Goal: Information Seeking & Learning: Compare options

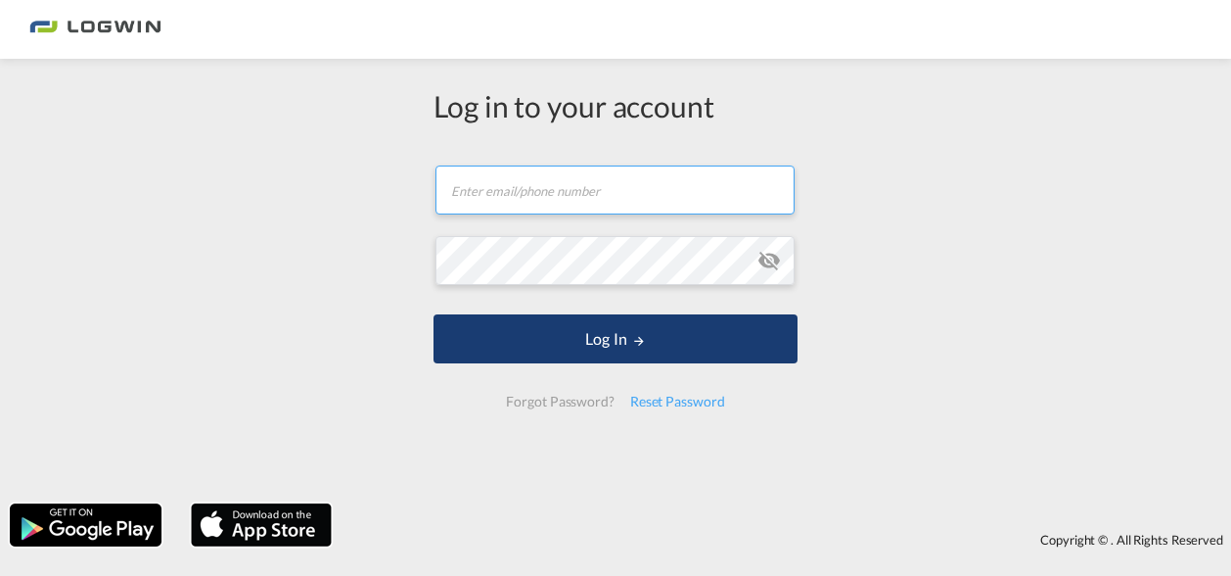
type input "[PERSON_NAME][EMAIL_ADDRESS][DOMAIN_NAME]"
click at [626, 338] on button "Log In" at bounding box center [616, 338] width 364 height 49
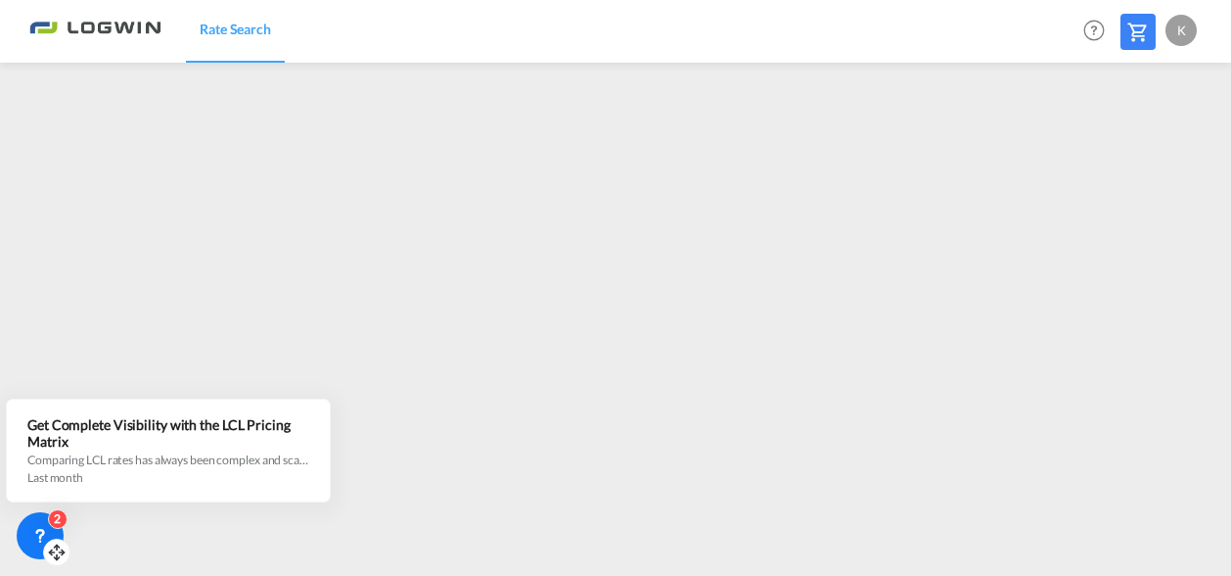
click at [42, 533] on icon at bounding box center [40, 534] width 7 height 8
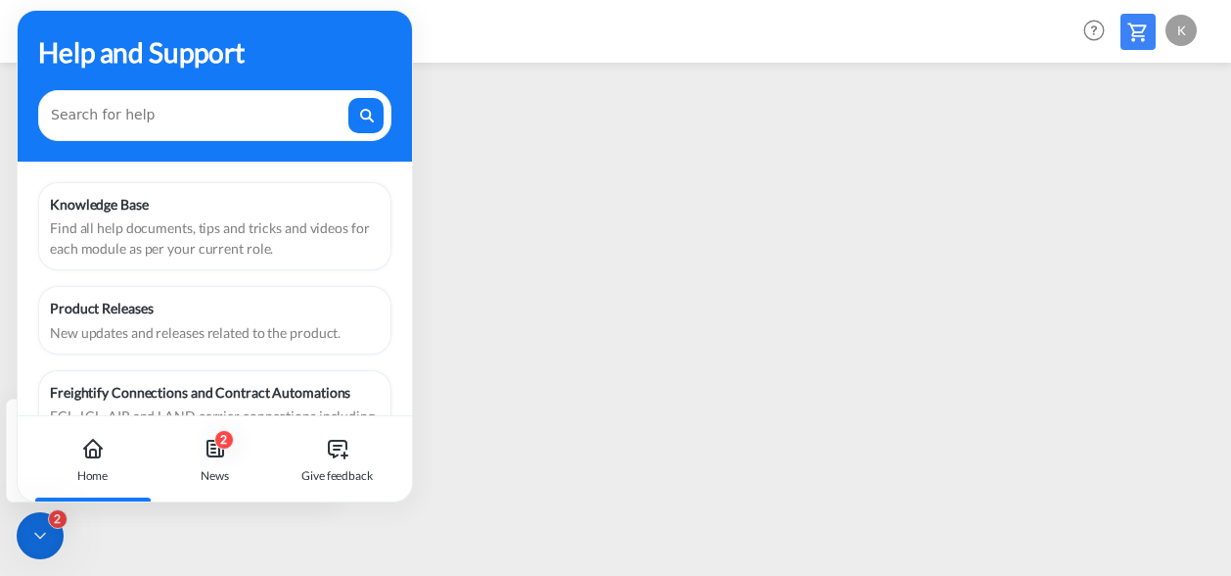
scroll to position [166, 0]
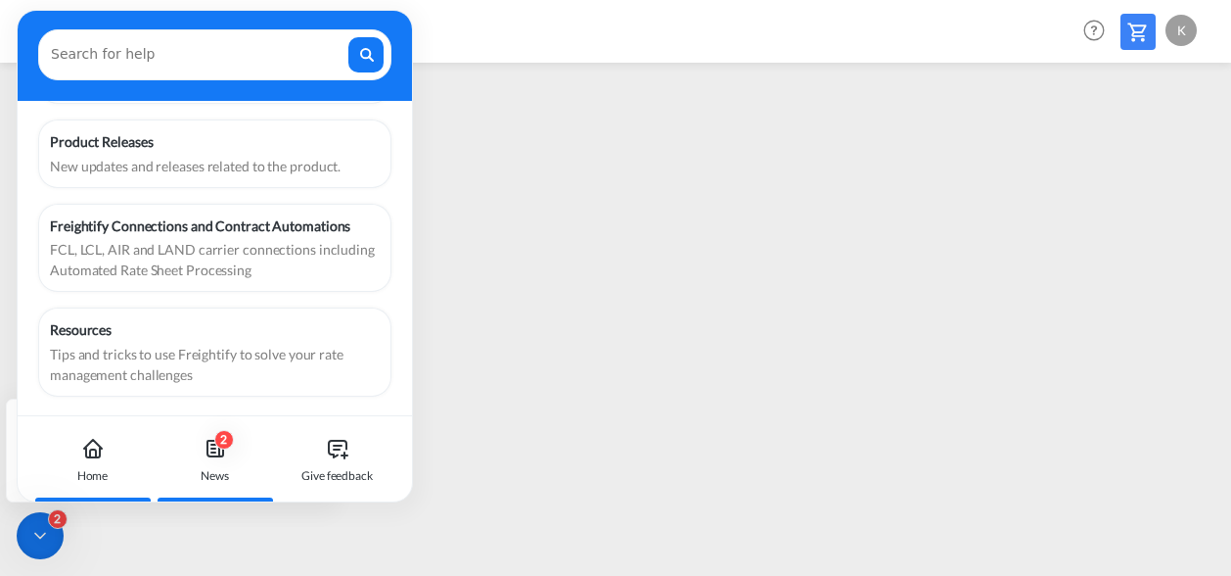
click at [218, 459] on icon at bounding box center [215, 448] width 23 height 23
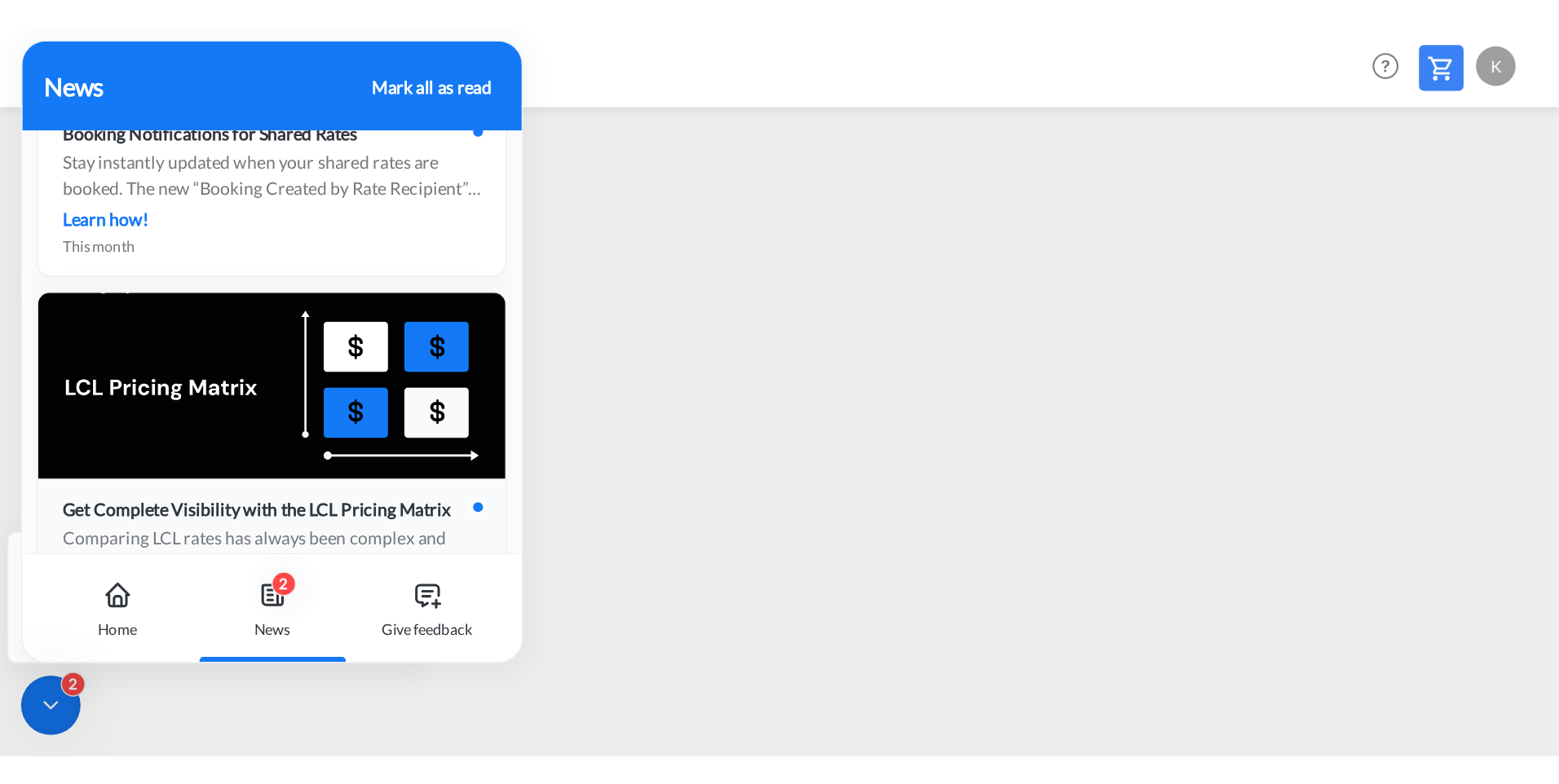
scroll to position [0, 0]
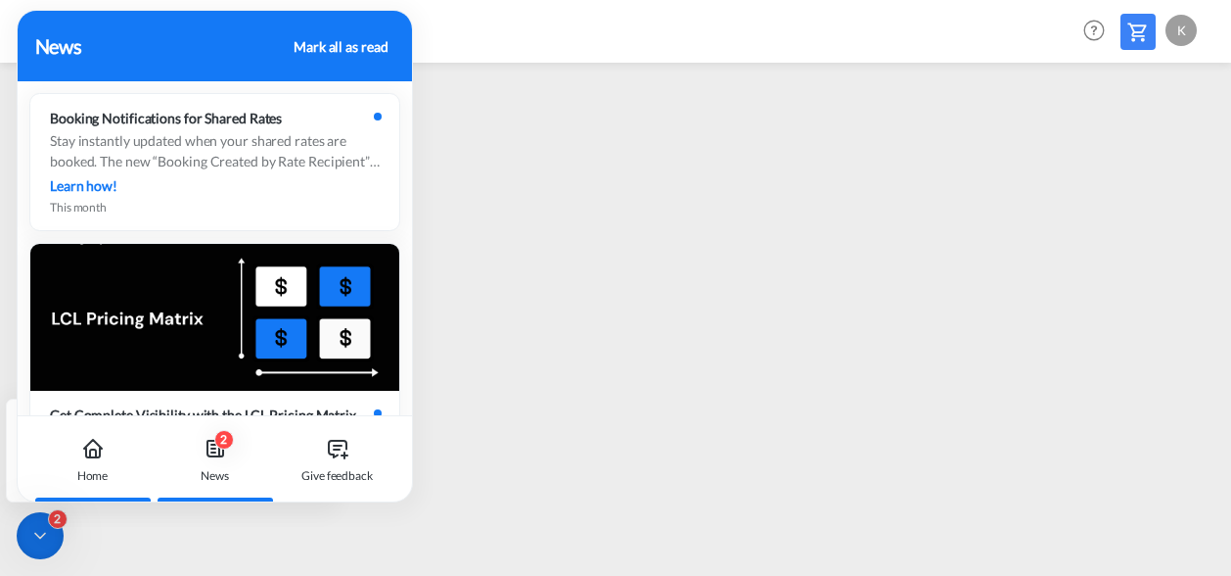
click at [77, 455] on div "Home" at bounding box center [92, 459] width 109 height 86
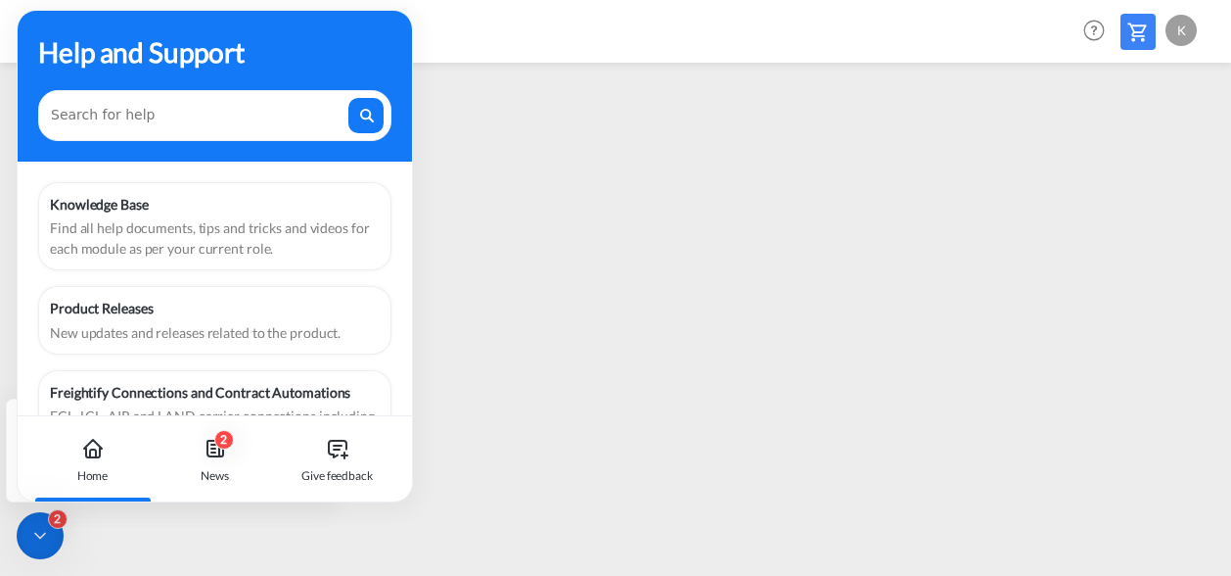
click at [33, 550] on div "2" at bounding box center [40, 535] width 47 height 47
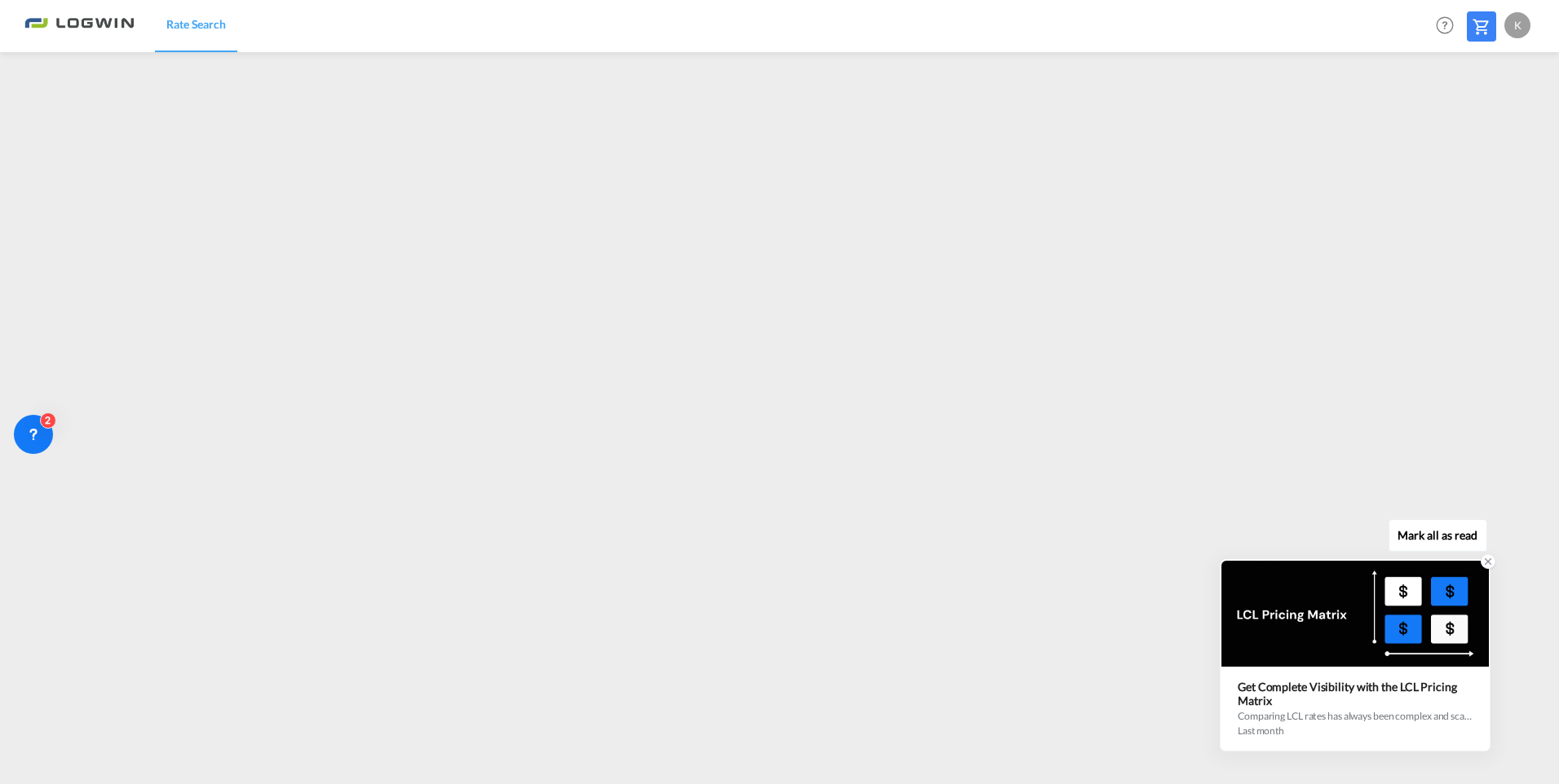
click at [1024, 479] on icon at bounding box center [1487, 561] width 6 height 6
